Goal: Information Seeking & Learning: Learn about a topic

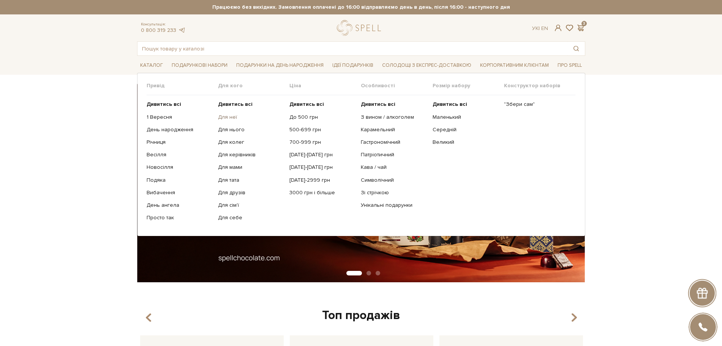
click at [226, 114] on link "Для неї" at bounding box center [251, 117] width 66 height 7
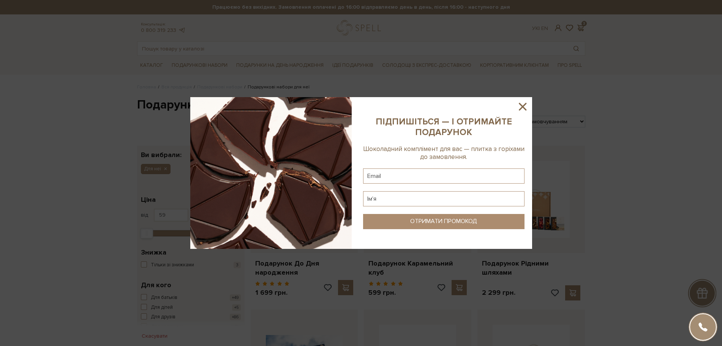
click at [527, 103] on icon at bounding box center [522, 106] width 13 height 13
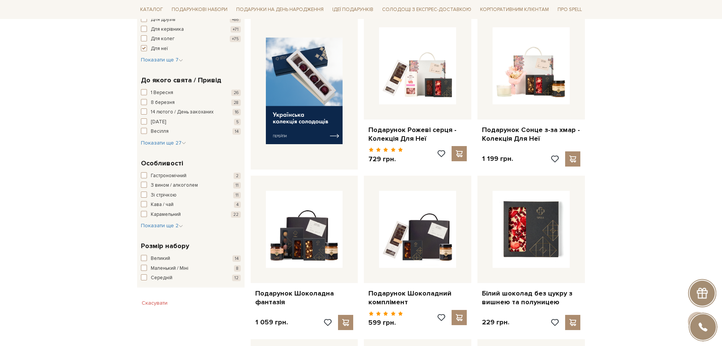
scroll to position [332, 0]
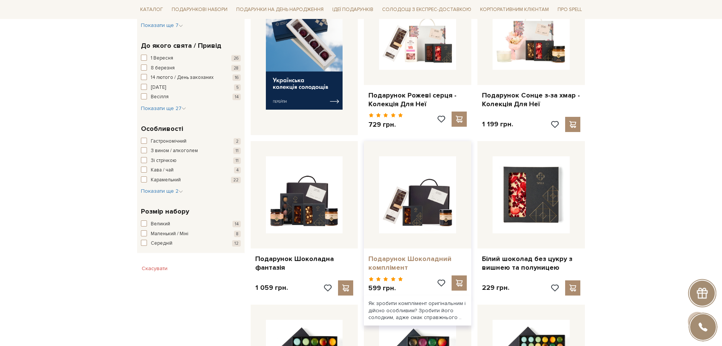
click at [395, 263] on link "Подарунок Шоколадний комплімент" at bounding box center [417, 264] width 98 height 18
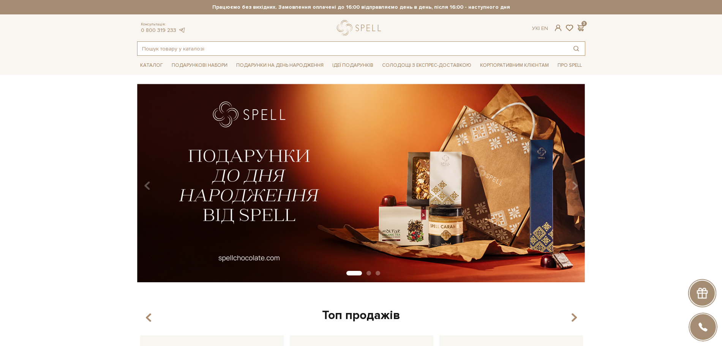
click at [198, 54] on input "text" at bounding box center [352, 49] width 430 height 14
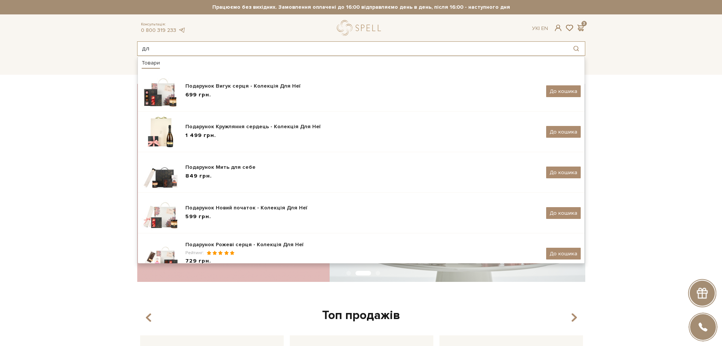
type input "д"
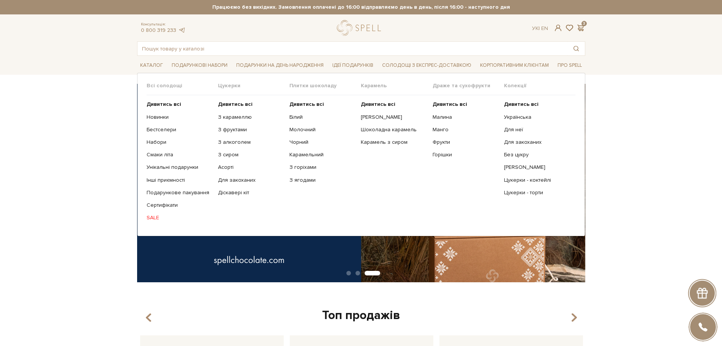
click at [228, 87] on span "Цукерки" at bounding box center [253, 85] width 71 height 7
click at [232, 102] on b "Дивитись всі" at bounding box center [235, 104] width 35 height 6
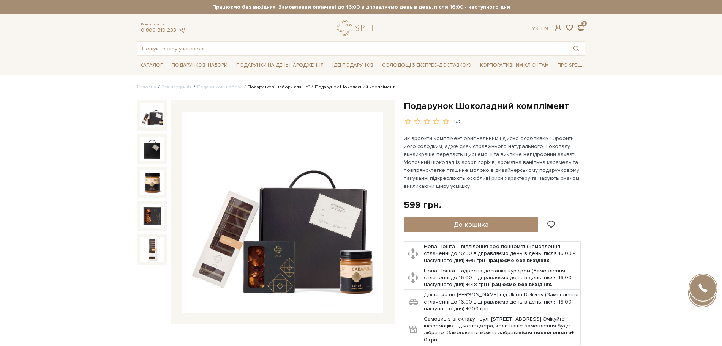
click at [270, 87] on link "Подарункові набори для неї" at bounding box center [279, 87] width 62 height 6
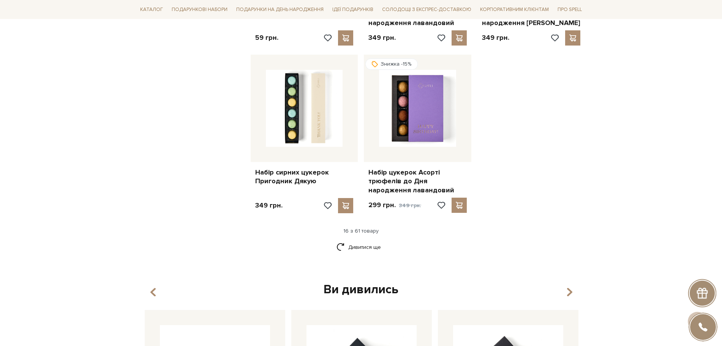
scroll to position [902, 0]
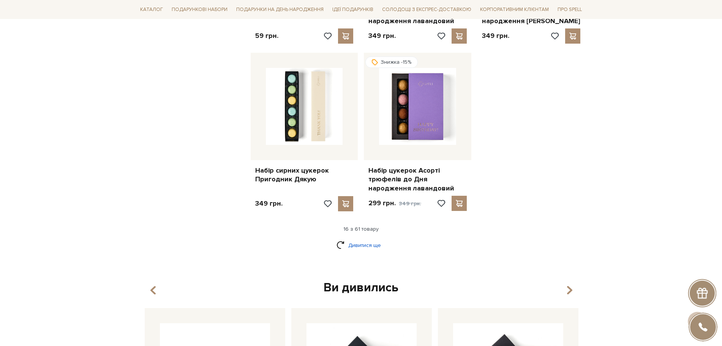
click at [376, 241] on link "Дивитися ще" at bounding box center [360, 245] width 49 height 13
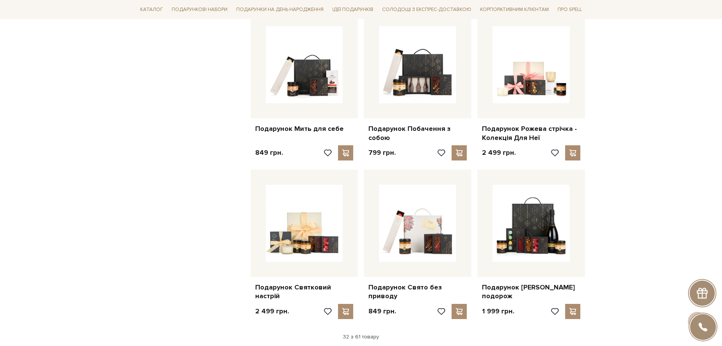
scroll to position [1851, 0]
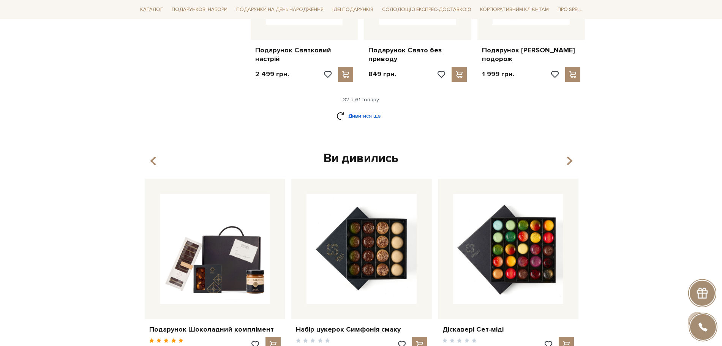
click at [354, 109] on link "Дивитися ще" at bounding box center [360, 115] width 49 height 13
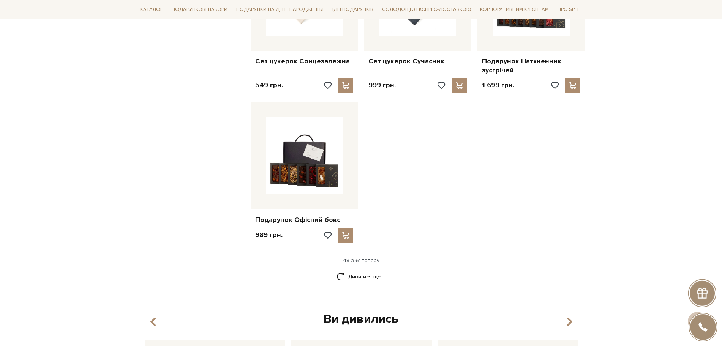
scroll to position [2658, 0]
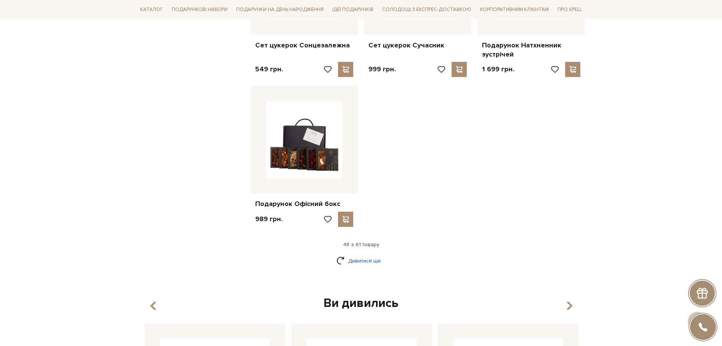
click at [355, 254] on link "Дивитися ще" at bounding box center [360, 260] width 49 height 13
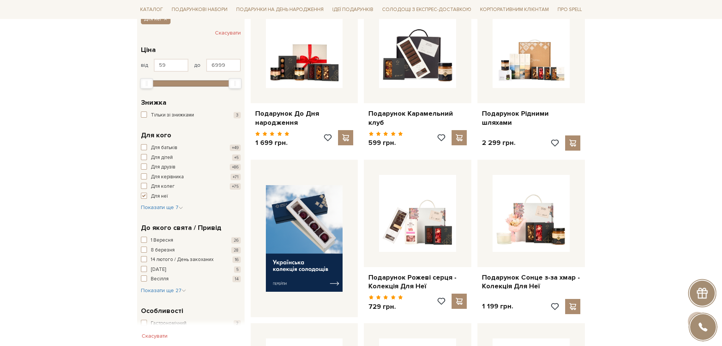
scroll to position [0, 0]
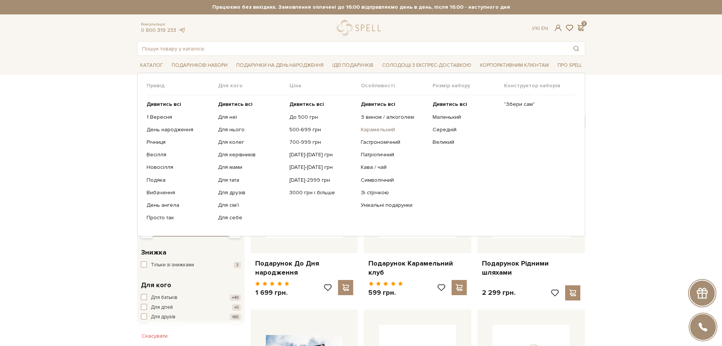
click at [380, 127] on link "Карамельний" at bounding box center [394, 129] width 66 height 7
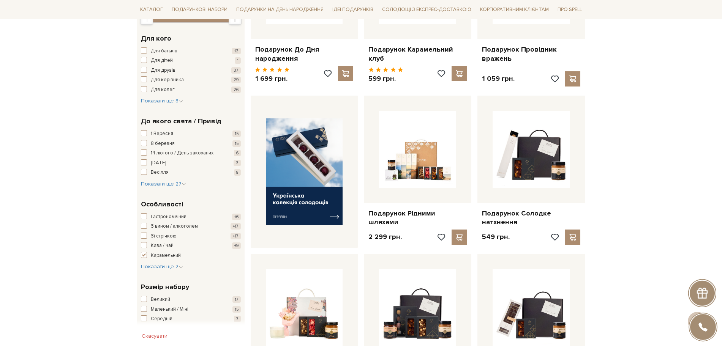
scroll to position [237, 0]
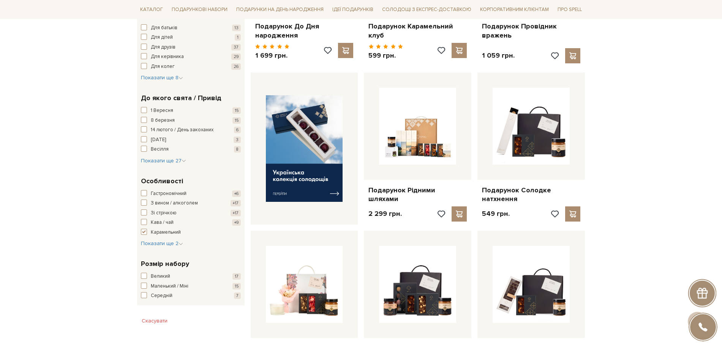
drag, startPoint x: 501, startPoint y: 196, endPoint x: 655, endPoint y: 153, distance: 159.6
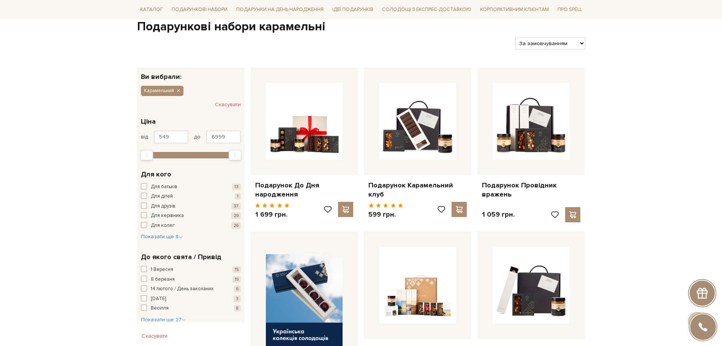
scroll to position [95, 0]
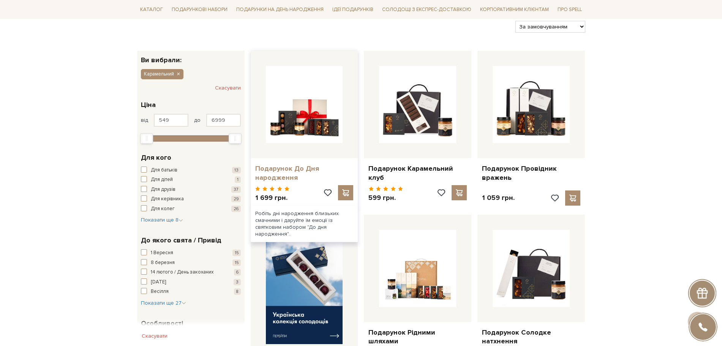
click at [278, 166] on link "Подарунок До Дня народження" at bounding box center [304, 173] width 98 height 18
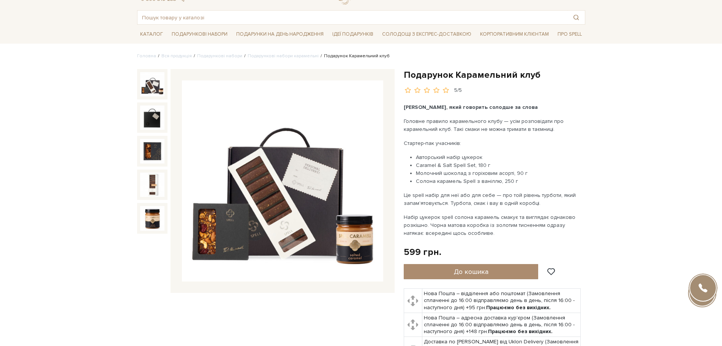
scroll to position [47, 0]
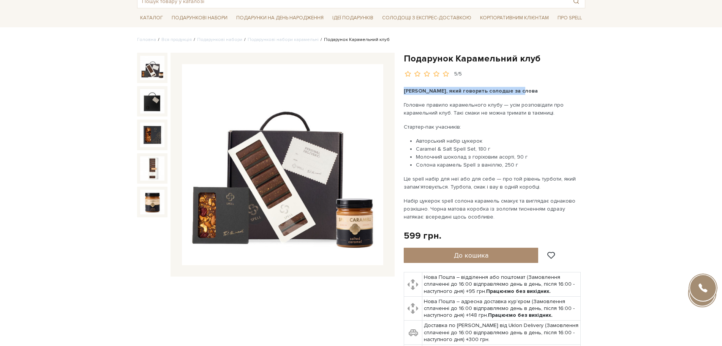
drag, startPoint x: 404, startPoint y: 91, endPoint x: 517, endPoint y: 90, distance: 112.8
click at [517, 90] on b "[PERSON_NAME], який говорить солодше за слова" at bounding box center [471, 91] width 134 height 6
copy b "[PERSON_NAME], який говорить солодше за слова"
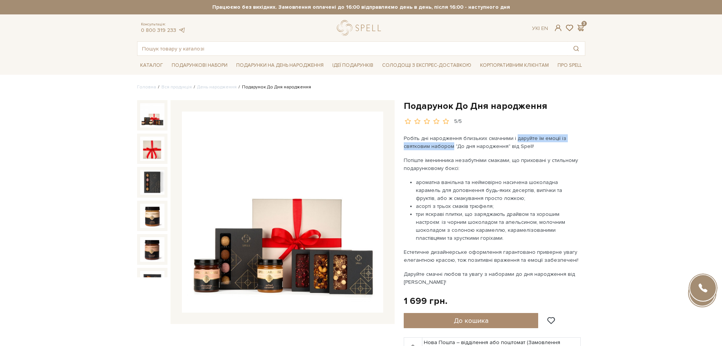
drag, startPoint x: 512, startPoint y: 139, endPoint x: 453, endPoint y: 144, distance: 59.8
click at [453, 144] on p "Робіть дні народження близьких смачними і даруйте їм емоції із святковим наборо…" at bounding box center [493, 142] width 178 height 16
copy p "даруйте їм емоції із святковим набором"
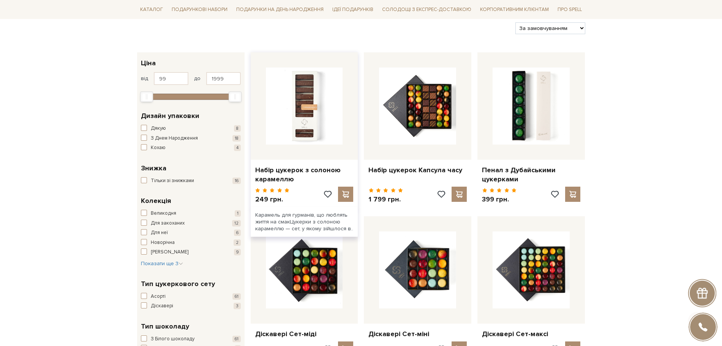
scroll to position [95, 0]
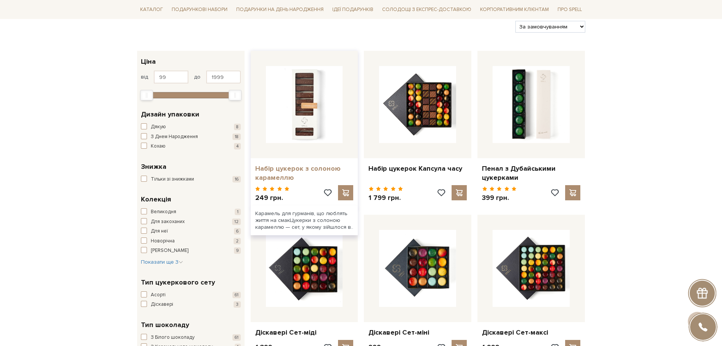
click at [278, 172] on link "Набір цукерок з солоною карамеллю" at bounding box center [304, 173] width 98 height 18
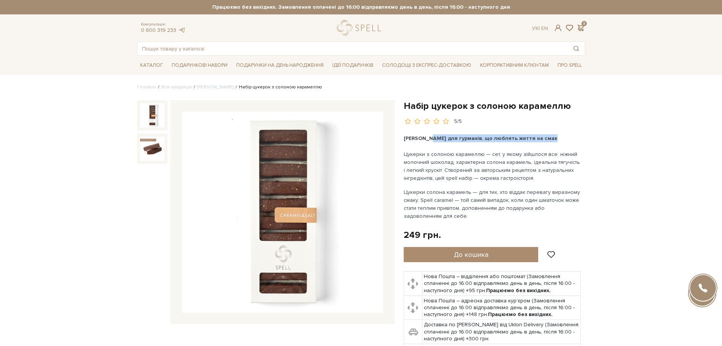
drag, startPoint x: 430, startPoint y: 139, endPoint x: 501, endPoint y: 148, distance: 71.3
click at [501, 148] on div "Карамель для гурманів, що люблять життя на смак Цукерки з солоною карамеллю — с…" at bounding box center [493, 177] width 178 height 86
copy span "для гурманів, що люблять життя на смак"
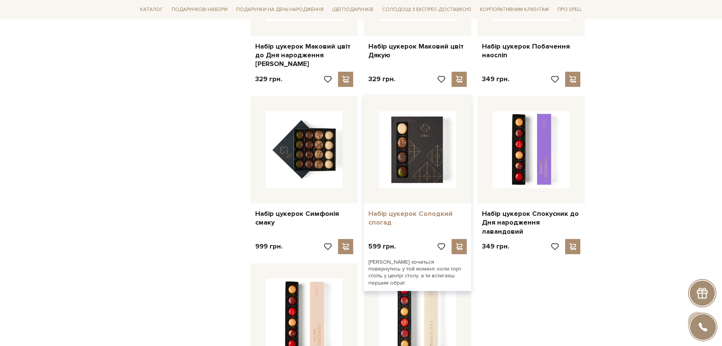
click at [385, 210] on link "Набір цукерок Солодкий спогад" at bounding box center [417, 219] width 98 height 18
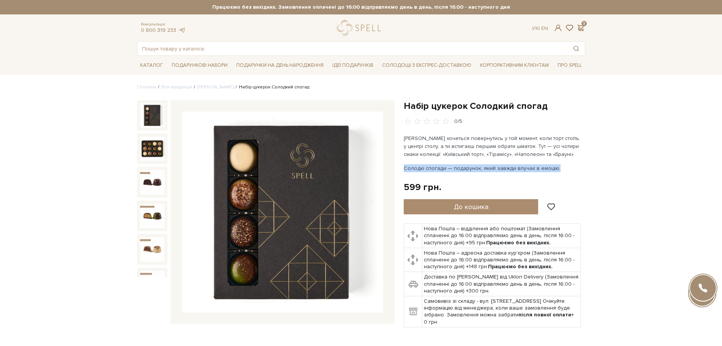
drag, startPoint x: 404, startPoint y: 170, endPoint x: 554, endPoint y: 166, distance: 149.6
click at [554, 166] on p "Солодкі спогади — подарунок, який завжди влучає в емоцію." at bounding box center [493, 168] width 178 height 8
copy p "Солодкі спогади — подарунок, який завжди влучає в емоцію."
